Goal: Task Accomplishment & Management: Manage account settings

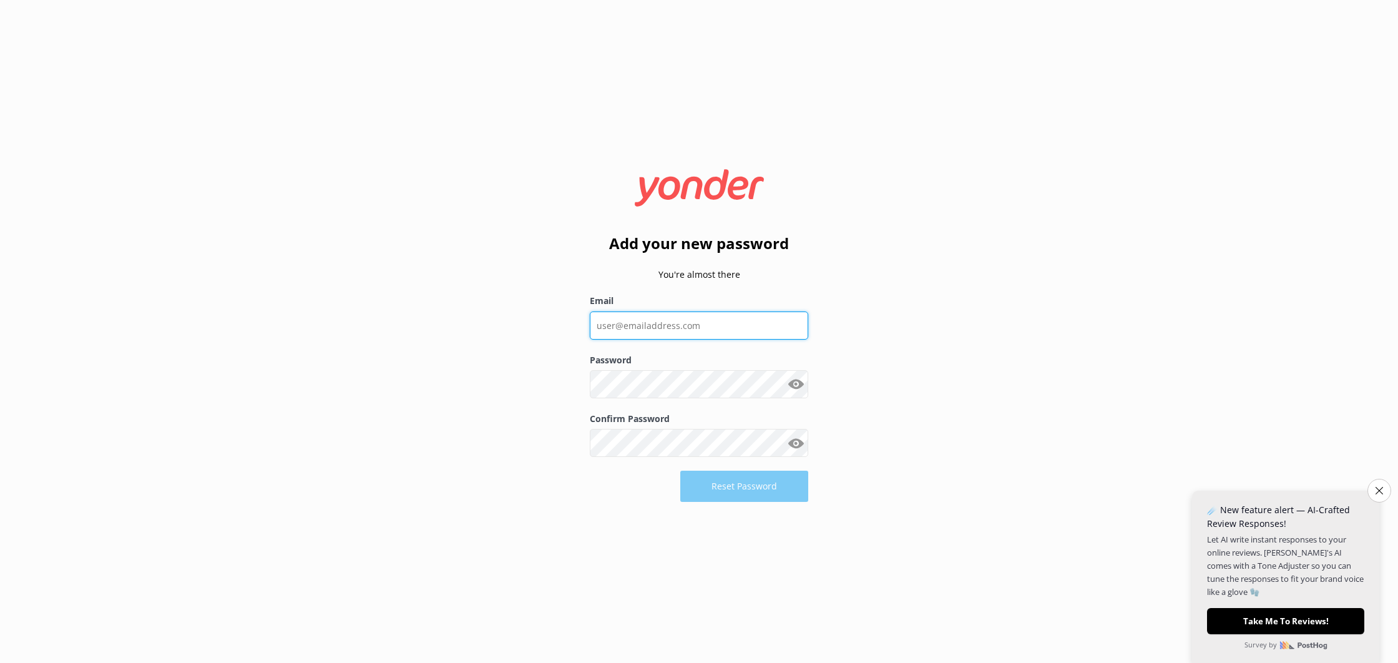
click at [654, 330] on input "Email" at bounding box center [699, 326] width 218 height 28
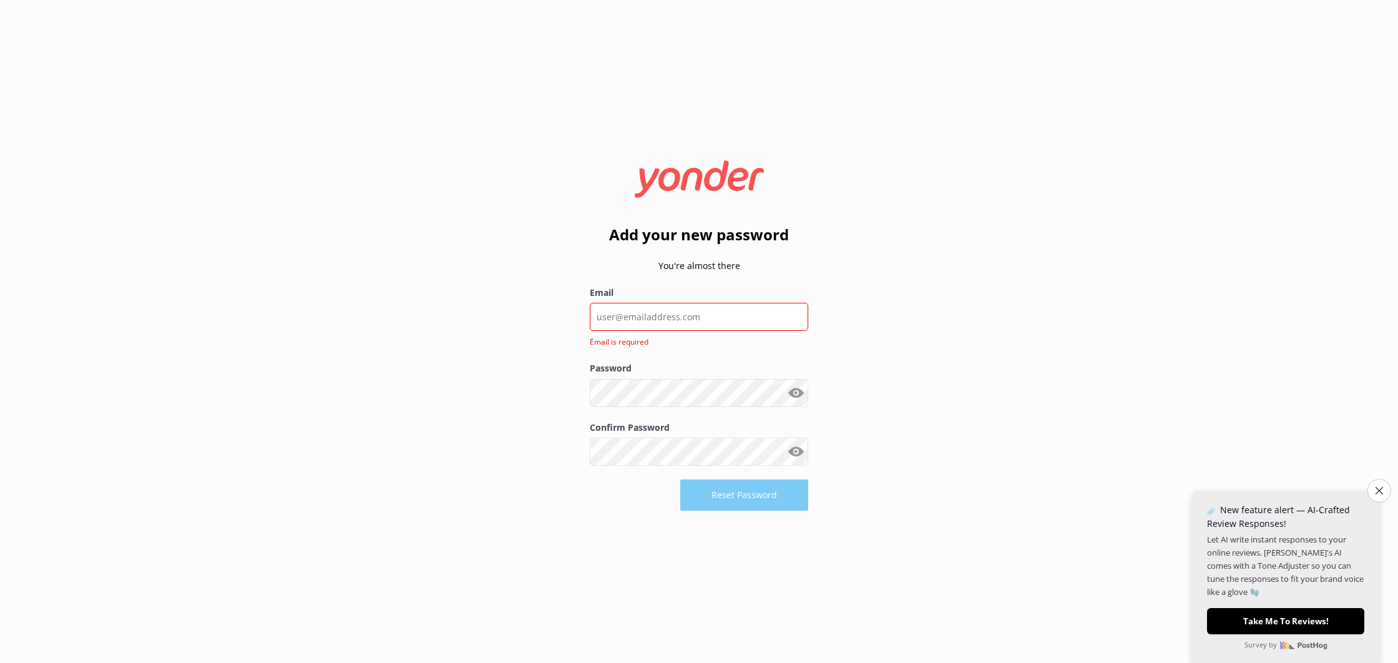
click at [529, 265] on div "Add your new password You're almost there Email Email is required Password Show…" at bounding box center [699, 331] width 1398 height 663
click at [623, 320] on input "Email" at bounding box center [699, 317] width 218 height 28
type input "[EMAIL_ADDRESS][DOMAIN_NAME]"
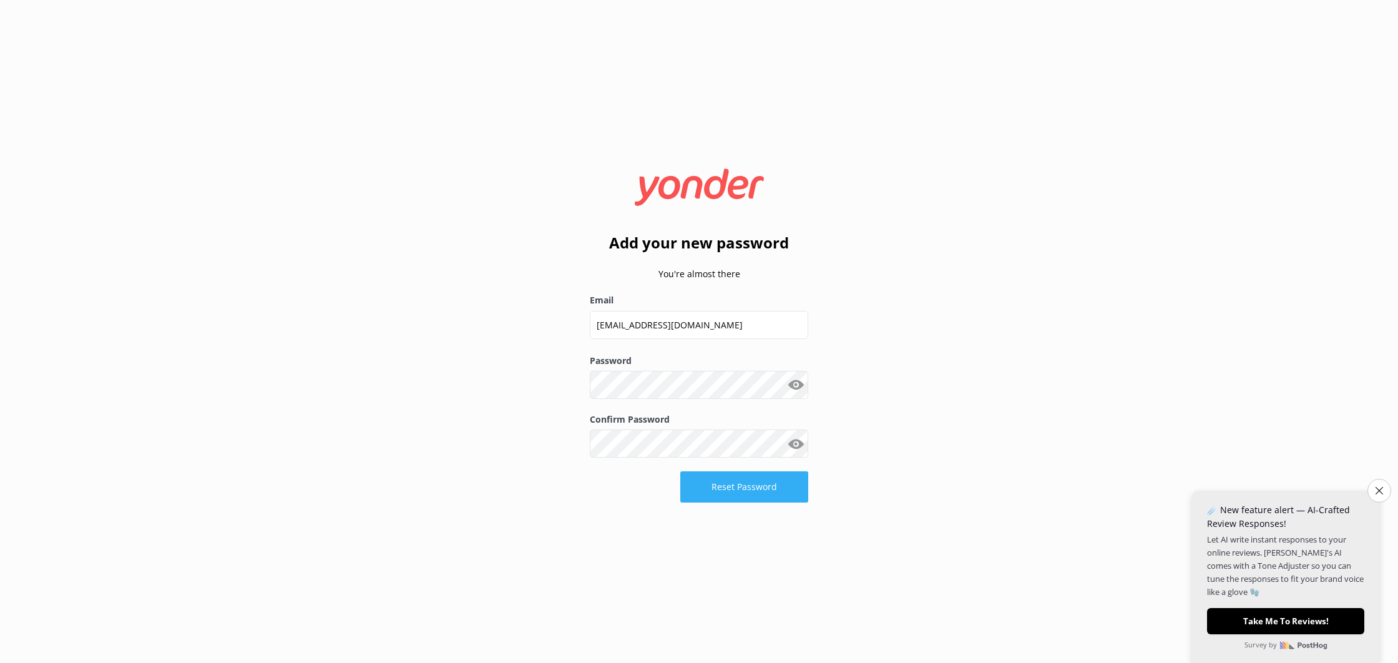
click at [728, 487] on button "Reset Password" at bounding box center [744, 486] width 128 height 31
